Goal: Transaction & Acquisition: Purchase product/service

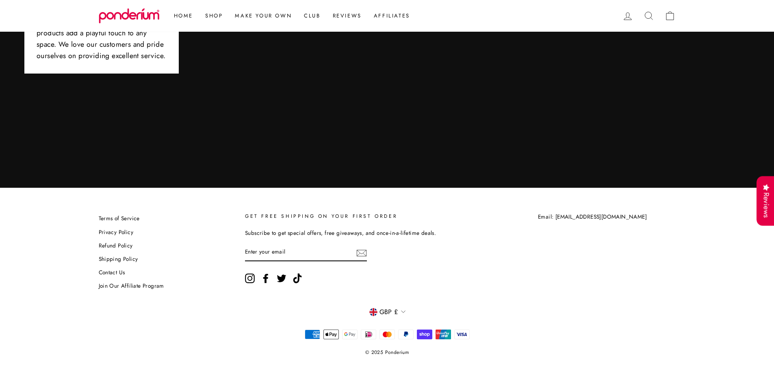
drag, startPoint x: 247, startPoint y: 158, endPoint x: 248, endPoint y: 343, distance: 185.2
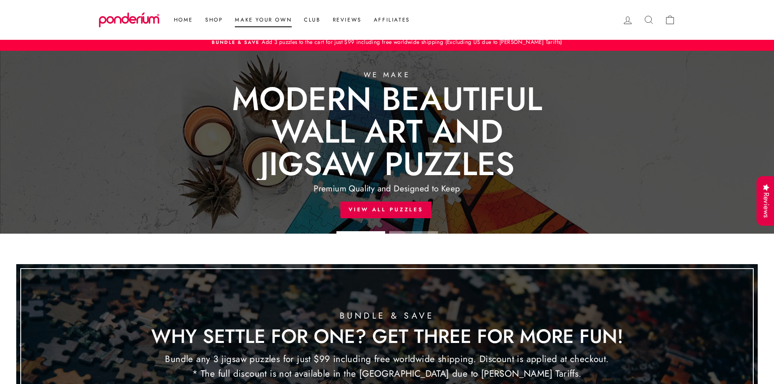
drag, startPoint x: 264, startPoint y: 245, endPoint x: 272, endPoint y: 17, distance: 227.2
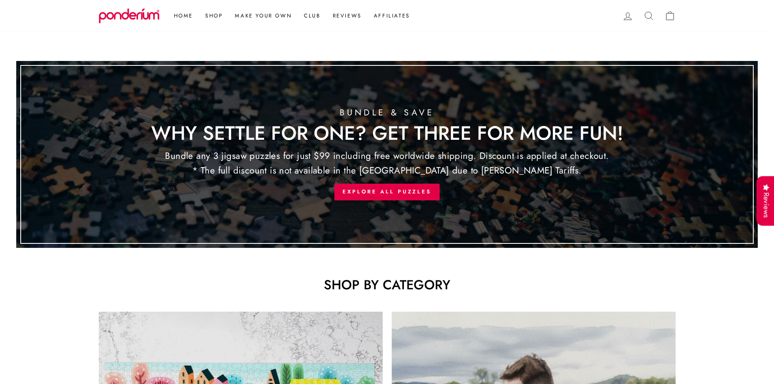
scroll to position [406, 0]
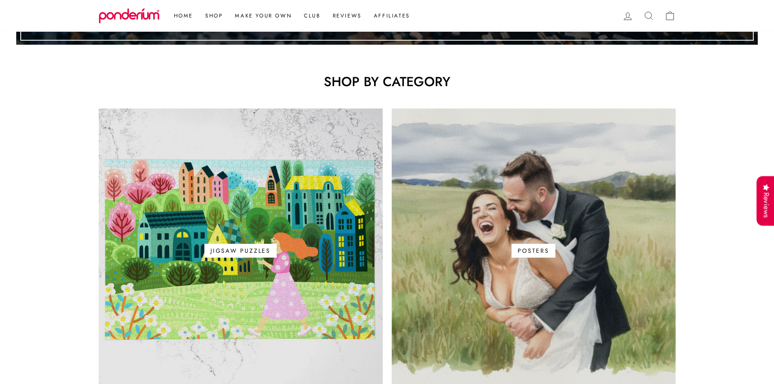
drag, startPoint x: 221, startPoint y: 175, endPoint x: 189, endPoint y: 67, distance: 112.8
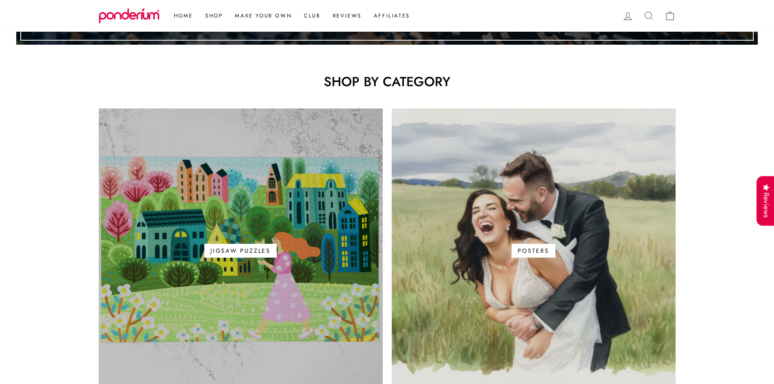
click at [265, 240] on link "Jigsaw Puzzles" at bounding box center [241, 250] width 284 height 284
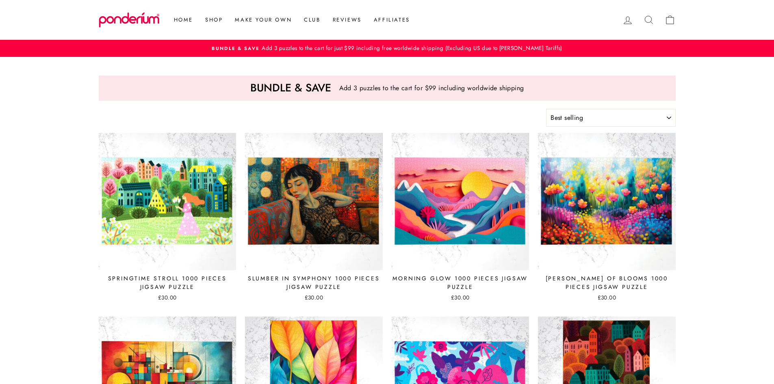
select select "best-selling"
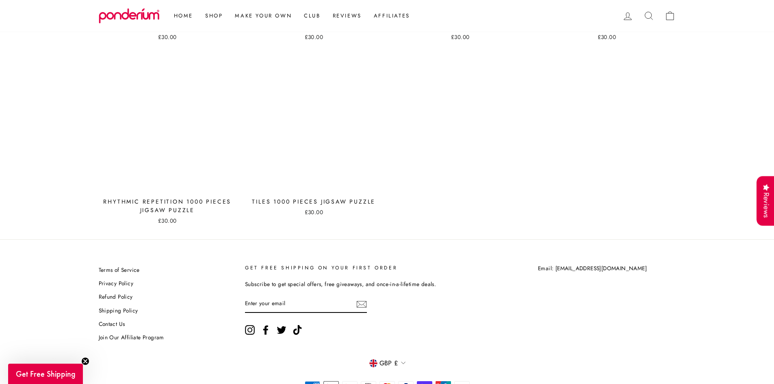
scroll to position [3588, 0]
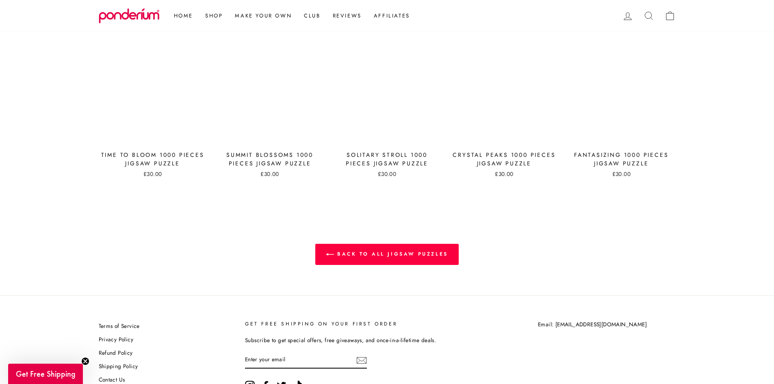
scroll to position [939, 0]
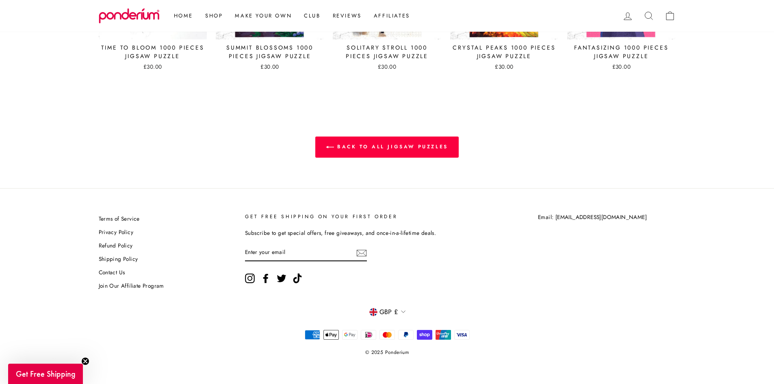
click at [113, 259] on link "Shipping Policy" at bounding box center [118, 259] width 39 height 12
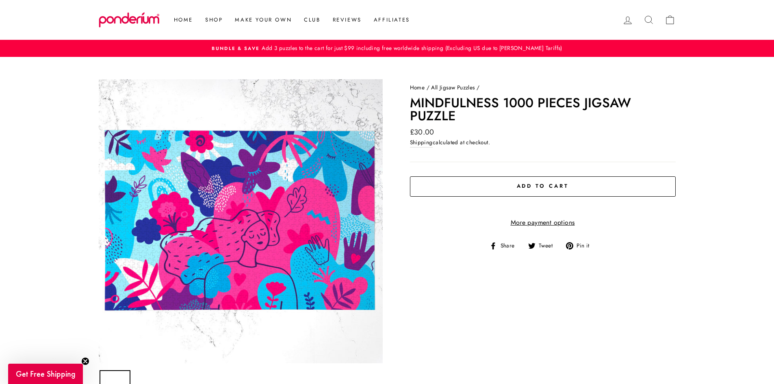
click at [433, 99] on h1 "Mindfulness 1000 Pieces Jigsaw Puzzle" at bounding box center [543, 109] width 266 height 26
drag, startPoint x: 433, startPoint y: 99, endPoint x: 437, endPoint y: 114, distance: 15.4
click at [437, 114] on h1 "Mindfulness 1000 Pieces Jigsaw Puzzle" at bounding box center [543, 109] width 266 height 26
copy h1 "Mindfulness 1000 Pieces Jigsaw Puzzle"
click at [448, 181] on button "Add to cart" at bounding box center [543, 186] width 266 height 20
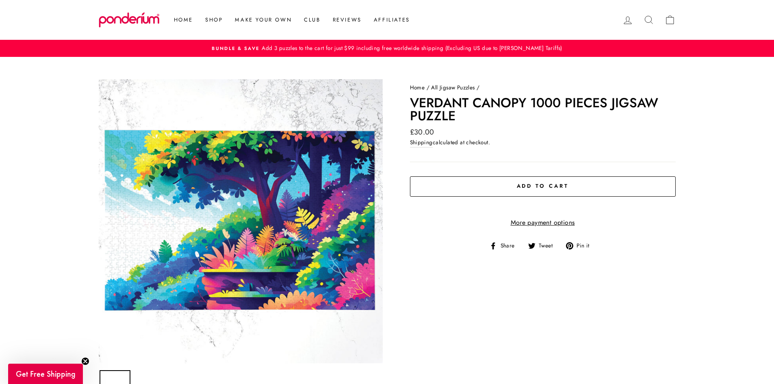
click at [539, 185] on span "Add to cart" at bounding box center [543, 186] width 52 height 8
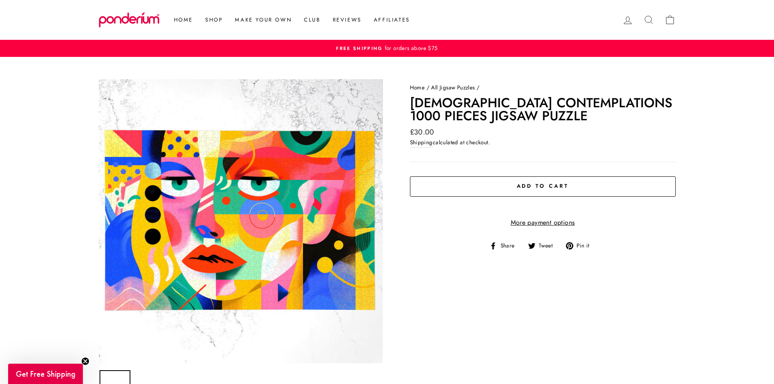
click at [566, 188] on span "Add to cart" at bounding box center [543, 186] width 52 height 8
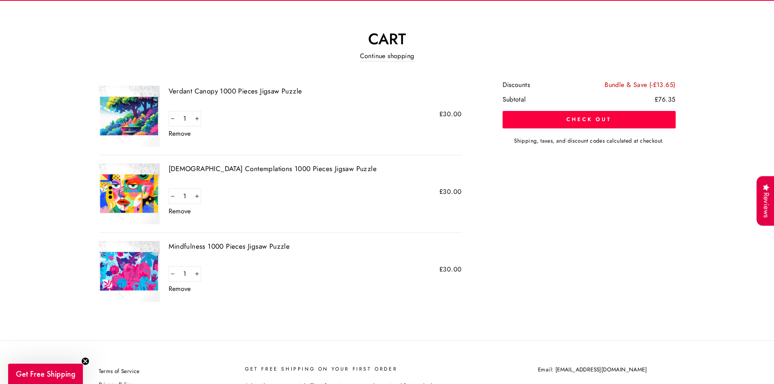
scroll to position [135, 0]
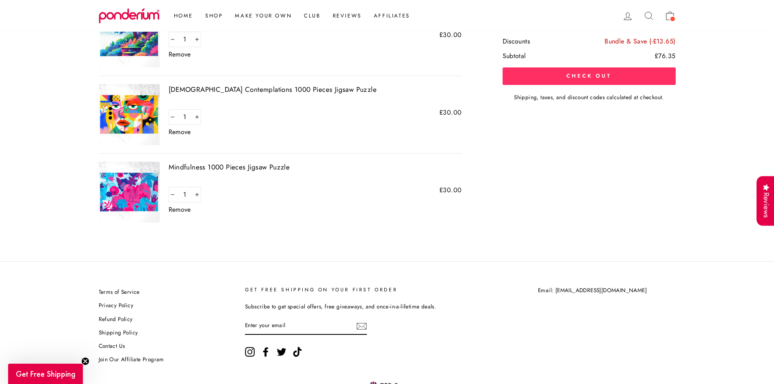
click at [604, 78] on button "Check out" at bounding box center [588, 76] width 173 height 17
